Goal: Find contact information: Find contact information

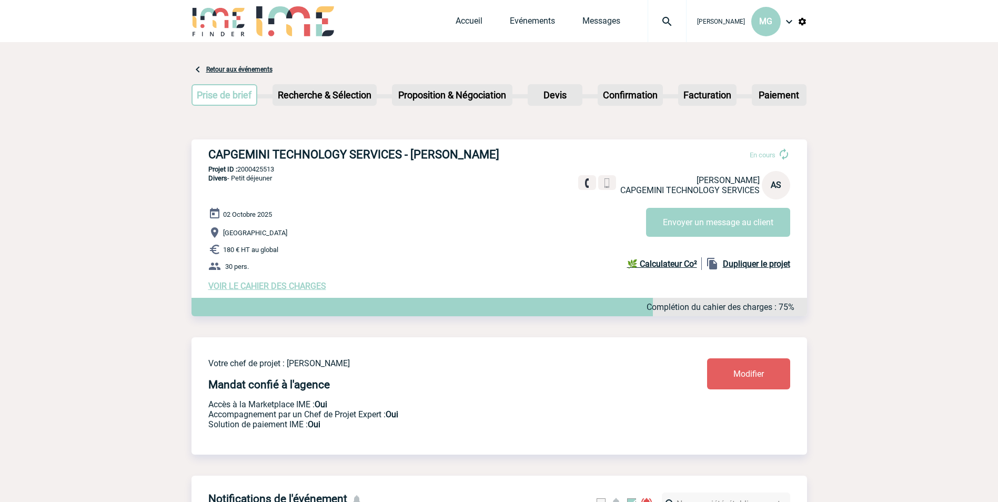
drag, startPoint x: 207, startPoint y: 154, endPoint x: 514, endPoint y: 152, distance: 306.7
click at [514, 152] on h3 "CAPGEMINI TECHNOLOGY SERVICES - [PERSON_NAME]" at bounding box center [366, 154] width 316 height 13
drag, startPoint x: 514, startPoint y: 152, endPoint x: 509, endPoint y: 153, distance: 5.4
copy h3 "CAPGEMINI TECHNOLOGY SERVICES - [PERSON_NAME]"
drag, startPoint x: 284, startPoint y: 172, endPoint x: 239, endPoint y: 171, distance: 44.2
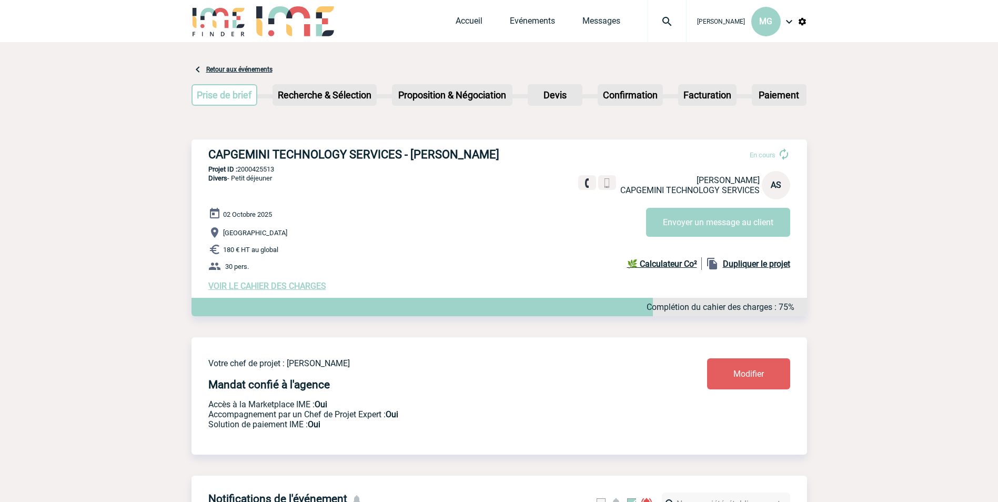
click at [239, 171] on p "Projet ID : 2000425513" at bounding box center [498, 169] width 615 height 8
copy p "2000425513"
drag, startPoint x: 206, startPoint y: 182, endPoint x: 268, endPoint y: 263, distance: 102.0
click at [268, 263] on div "CAPGEMINI TECHNOLOGY SERVICES - [PERSON_NAME] En cours [PERSON_NAME] CAPGEMINI …" at bounding box center [498, 219] width 615 height 160
copy div "Divers - Petit déjeuner 02 Octobre 2025 [GEOGRAPHIC_DATA] 180 € HT au global 30…"
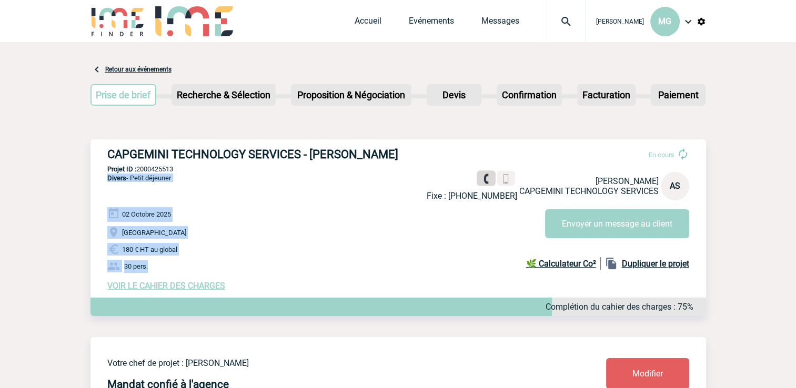
click at [481, 178] on img at bounding box center [486, 179] width 10 height 10
click at [208, 239] on p "[GEOGRAPHIC_DATA]" at bounding box center [406, 232] width 599 height 13
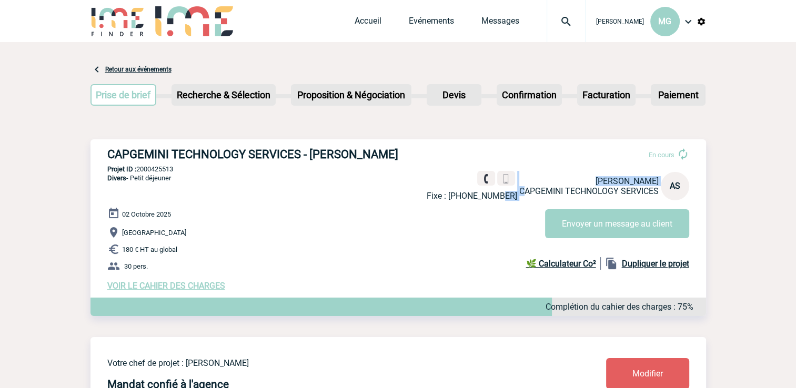
drag, startPoint x: 523, startPoint y: 196, endPoint x: 511, endPoint y: 193, distance: 12.4
click at [511, 193] on div "Fixe : [PHONE_NUMBER] [PERSON_NAME] CAPGEMINI TECHNOLOGY SERVICES AS" at bounding box center [558, 186] width 263 height 30
click at [511, 193] on p "Fixe : [PHONE_NUMBER]" at bounding box center [472, 196] width 90 height 10
click at [510, 201] on div "En cours Fixe : [PHONE_NUMBER] [PERSON_NAME] CAPGEMINI TECHNOLOGY SERVICES AS E…" at bounding box center [562, 188] width 271 height 99
drag, startPoint x: 515, startPoint y: 197, endPoint x: 471, endPoint y: 196, distance: 43.7
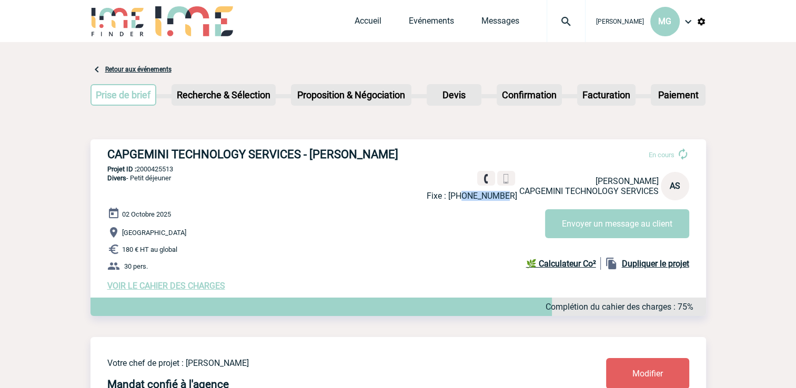
click at [471, 196] on p "Fixe : +33158824273" at bounding box center [472, 196] width 90 height 10
copy p "158824273"
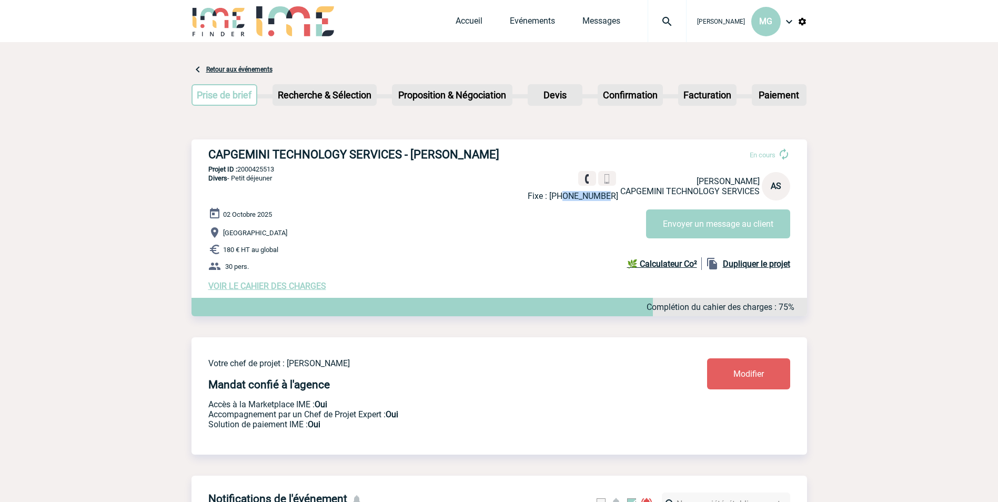
drag, startPoint x: 684, startPoint y: 180, endPoint x: 758, endPoint y: 181, distance: 73.7
click at [758, 181] on span "Angelina SALINARDI" at bounding box center [728, 181] width 63 height 10
click at [757, 181] on span "Angelina SALINARDI" at bounding box center [728, 181] width 63 height 10
drag, startPoint x: 759, startPoint y: 181, endPoint x: 680, endPoint y: 181, distance: 79.4
click at [680, 181] on p "Angelina SALINARDI CAPGEMINI TECHNOLOGY SERVICES" at bounding box center [689, 186] width 139 height 20
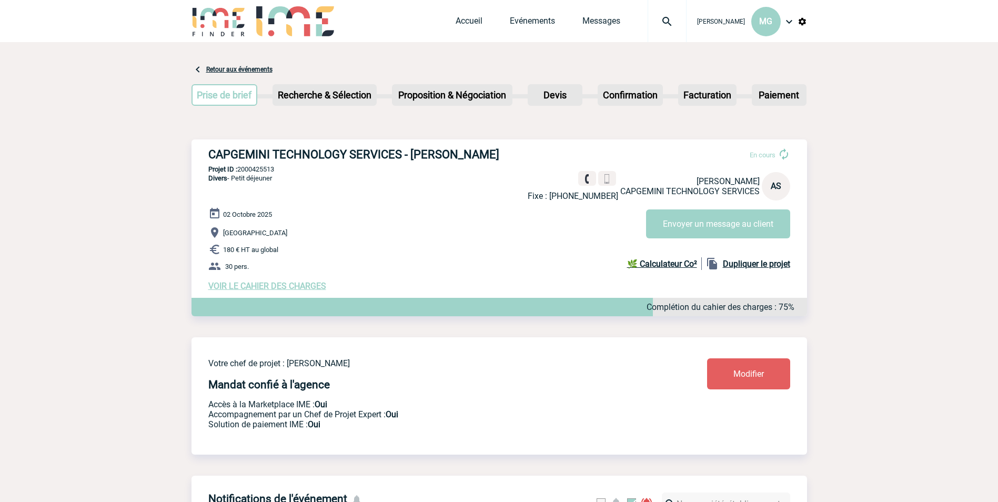
drag, startPoint x: 680, startPoint y: 181, endPoint x: 690, endPoint y: 184, distance: 11.0
copy span "Angelina SALINARDI"
